Goal: Information Seeking & Learning: Find specific fact

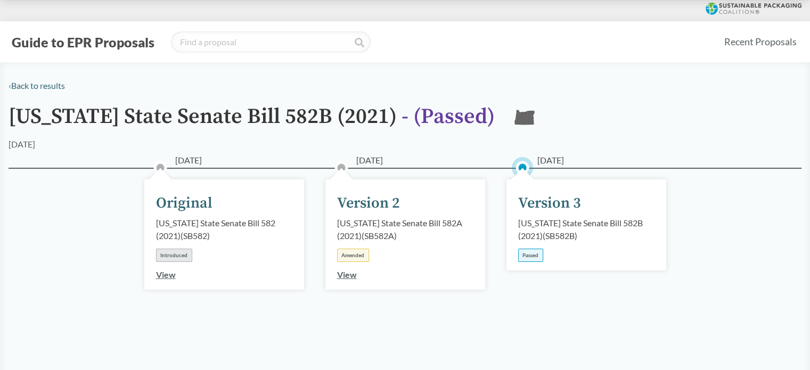
click at [353, 273] on link "View" at bounding box center [347, 274] width 20 height 10
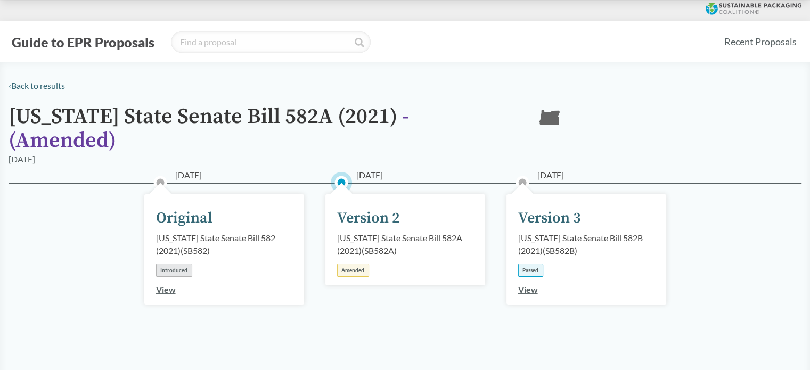
click at [530, 284] on link "View" at bounding box center [528, 289] width 20 height 10
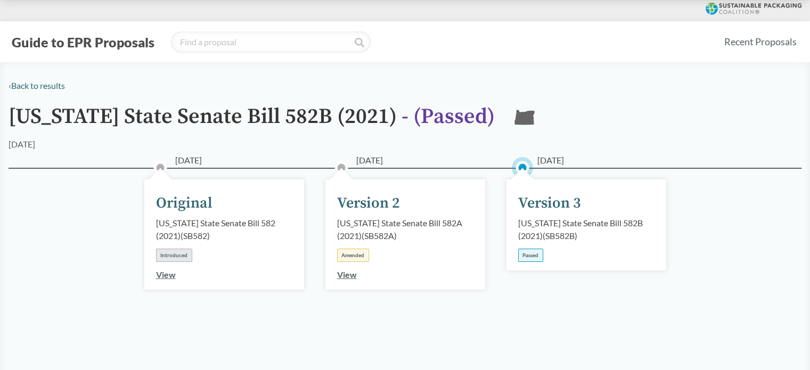
click at [341, 275] on link "View" at bounding box center [347, 274] width 20 height 10
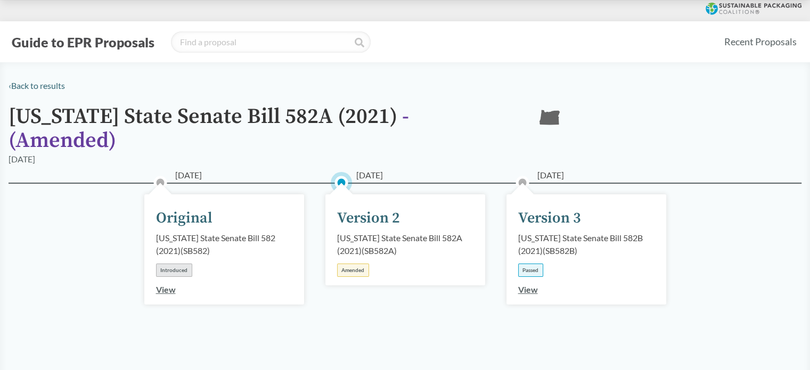
click at [549, 207] on div "Version 3" at bounding box center [549, 218] width 63 height 22
click at [541, 235] on div "[US_STATE] State Senate Bill 582B (2021) ( SB582B )" at bounding box center [586, 245] width 136 height 26
click at [532, 264] on div "Passed" at bounding box center [530, 270] width 25 height 13
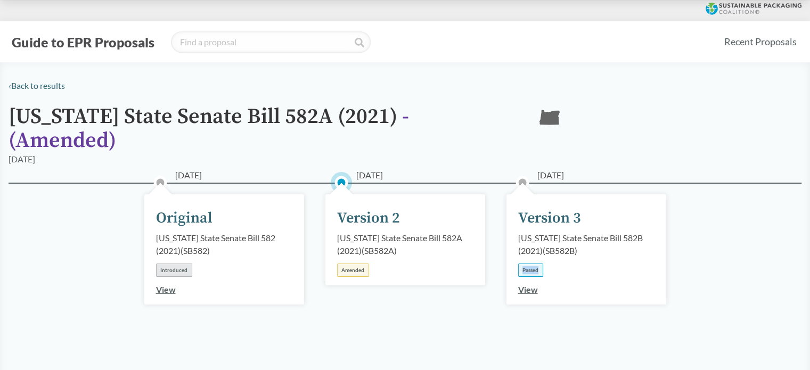
click at [532, 264] on div "Passed" at bounding box center [530, 270] width 25 height 13
click at [566, 235] on div "[US_STATE] State Senate Bill 582B (2021) ( SB582B )" at bounding box center [586, 245] width 136 height 26
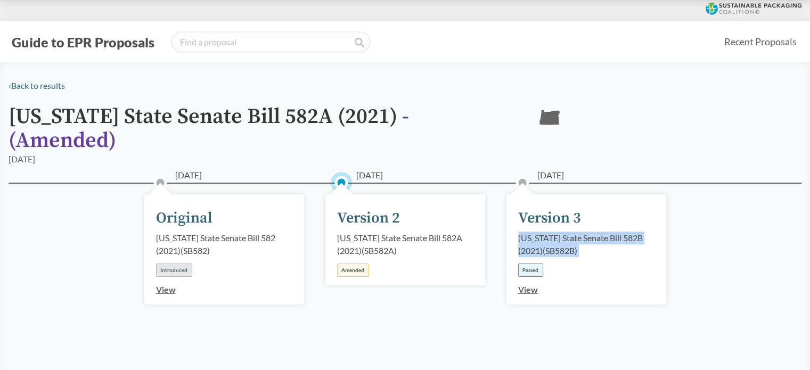
click at [565, 236] on div "[US_STATE] State Senate Bill 582B (2021) ( SB582B )" at bounding box center [586, 245] width 136 height 26
click at [536, 236] on div "[US_STATE] State Senate Bill 582B (2021) ( SB582B )" at bounding box center [586, 245] width 136 height 26
click at [580, 234] on div "[US_STATE] State Senate Bill 582B (2021) ( SB582B )" at bounding box center [586, 245] width 136 height 26
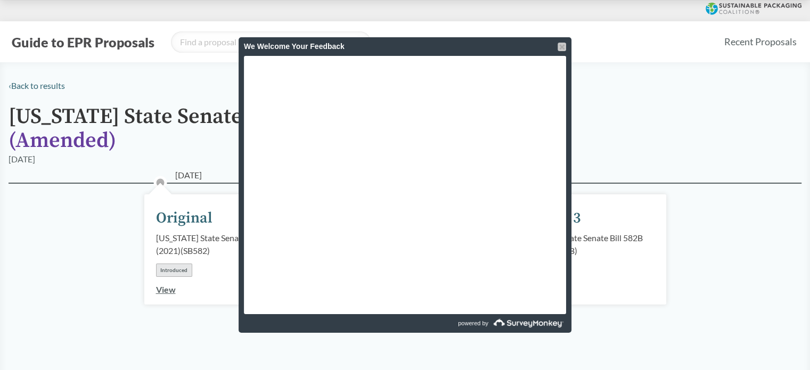
click at [558, 43] on div at bounding box center [561, 47] width 9 height 9
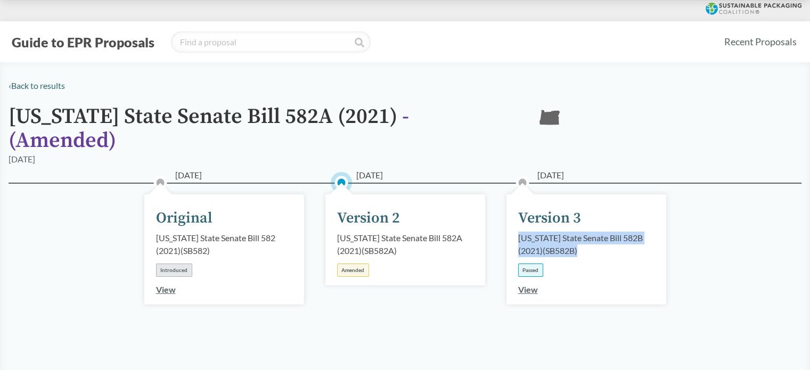
drag, startPoint x: 585, startPoint y: 233, endPoint x: 516, endPoint y: 223, distance: 69.4
click at [516, 223] on div "[DATE] Version 3 [US_STATE] State Senate Bill 582B (2021) ( SB582B ) Passed View" at bounding box center [586, 249] width 160 height 110
copy div "[US_STATE] State Senate Bill 582B (2021) ( SB582B )"
